Goal: Transaction & Acquisition: Download file/media

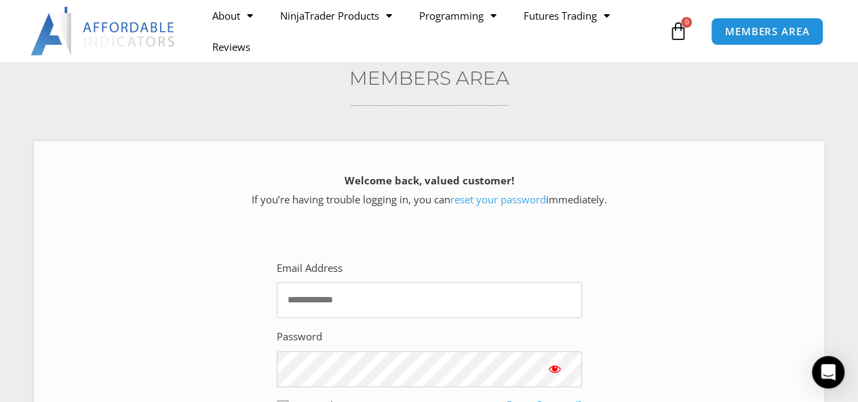
scroll to position [113, 0]
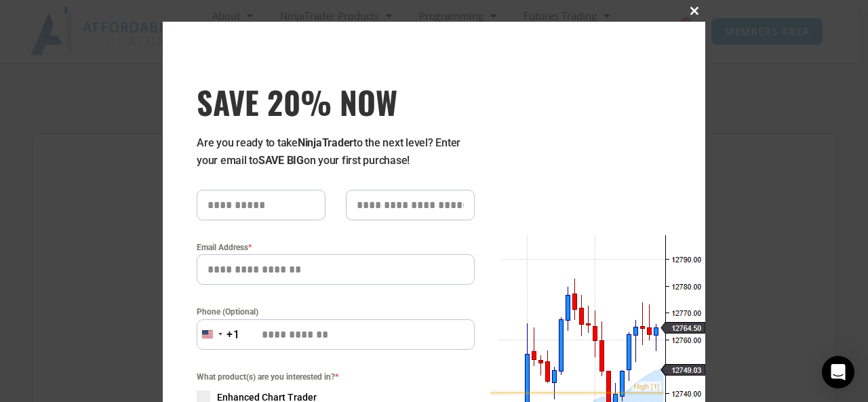
click at [686, 12] on span at bounding box center [695, 11] width 22 height 8
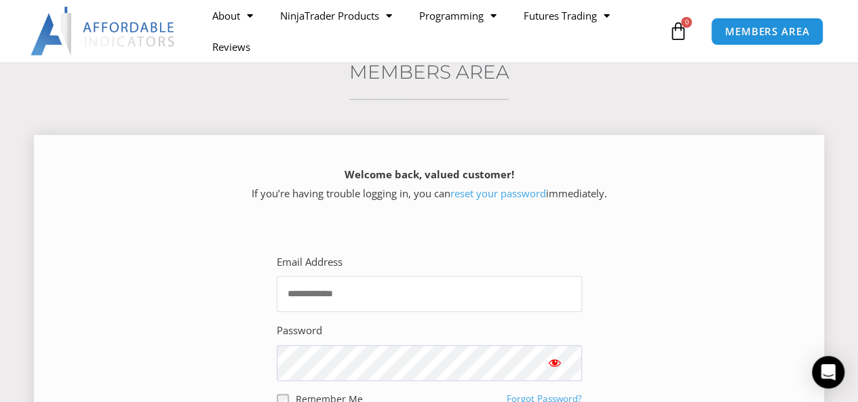
type input "**********"
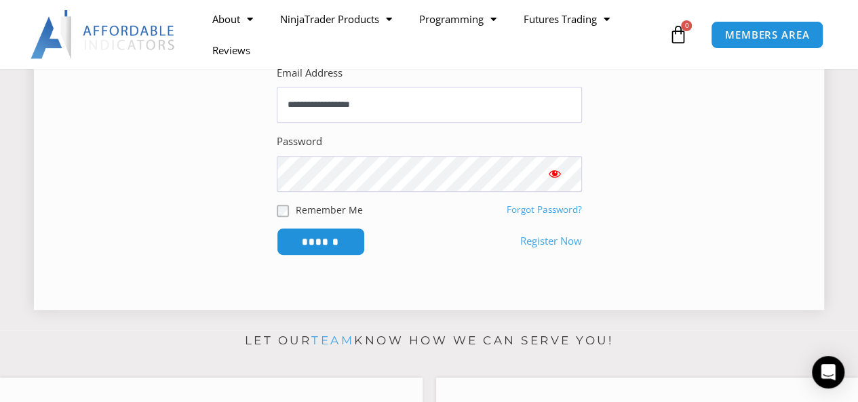
scroll to position [341, 0]
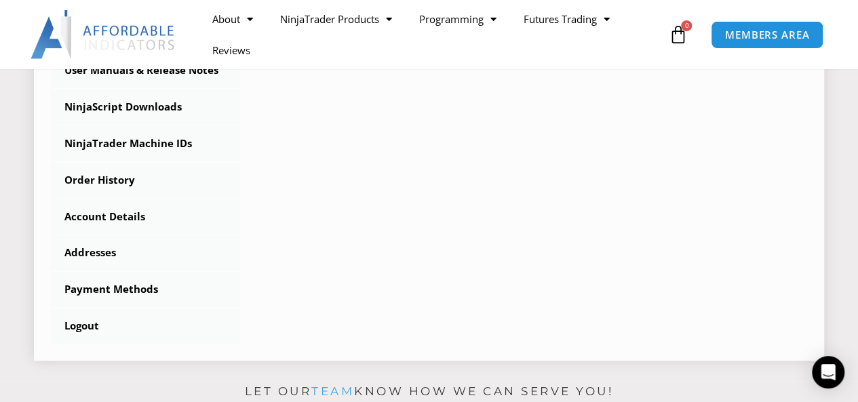
scroll to position [339, 0]
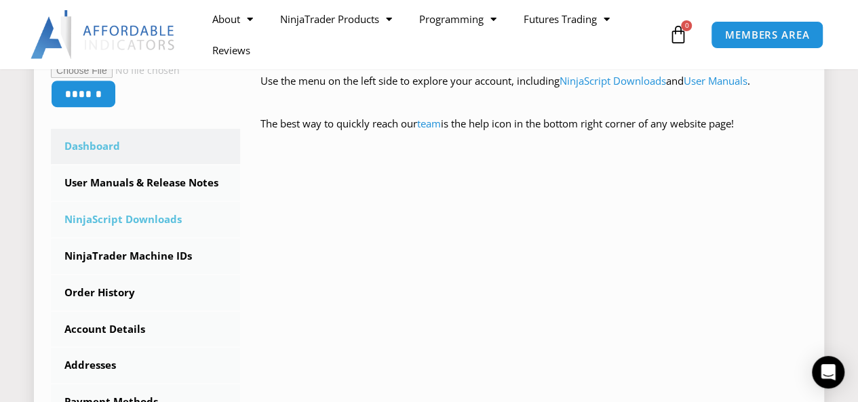
click at [107, 220] on link "NinjaScript Downloads" at bounding box center [145, 219] width 189 height 35
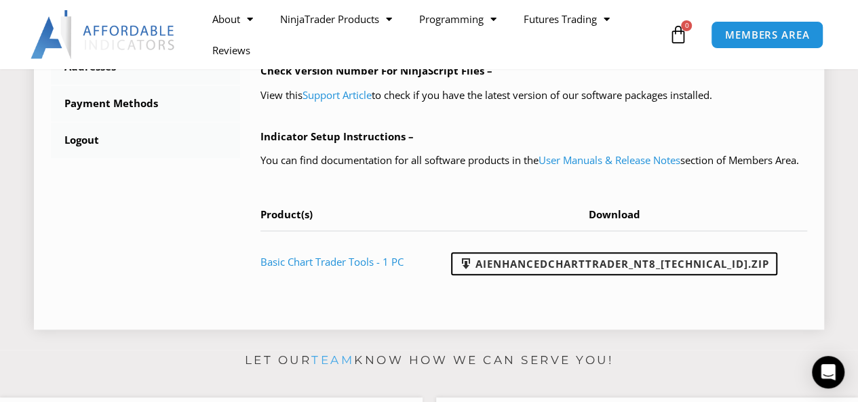
scroll to position [678, 0]
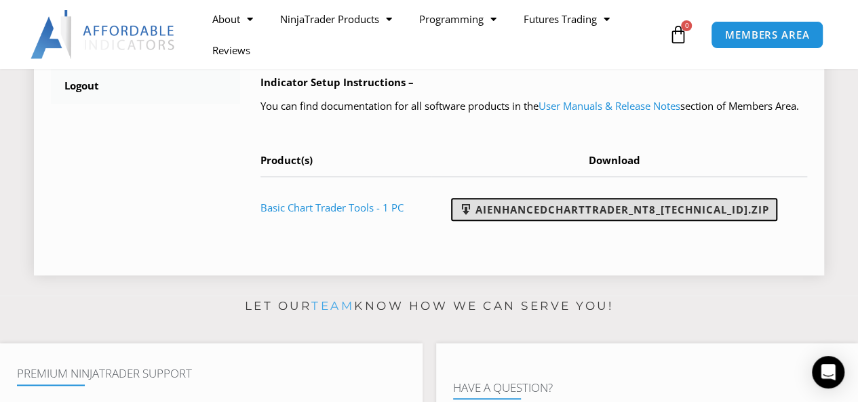
click at [604, 221] on link "AIEnhancedChartTrader_NT8_25.1.31.1.zip" at bounding box center [614, 209] width 326 height 23
